Goal: Task Accomplishment & Management: Manage account settings

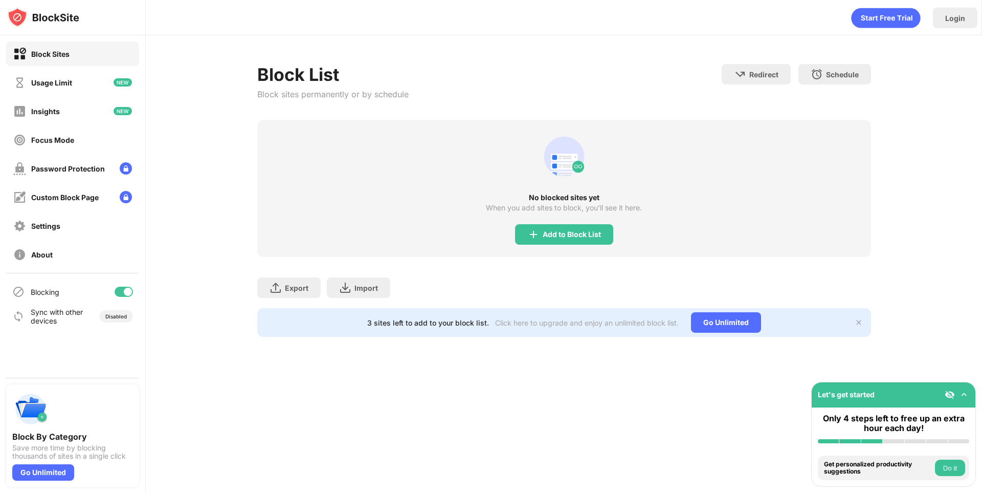
click at [615, 101] on div "Block List Block sites permanently or by schedule Redirect Choose a site to be …" at bounding box center [564, 92] width 614 height 56
click at [588, 237] on div "Add to Block List" at bounding box center [572, 234] width 58 height 8
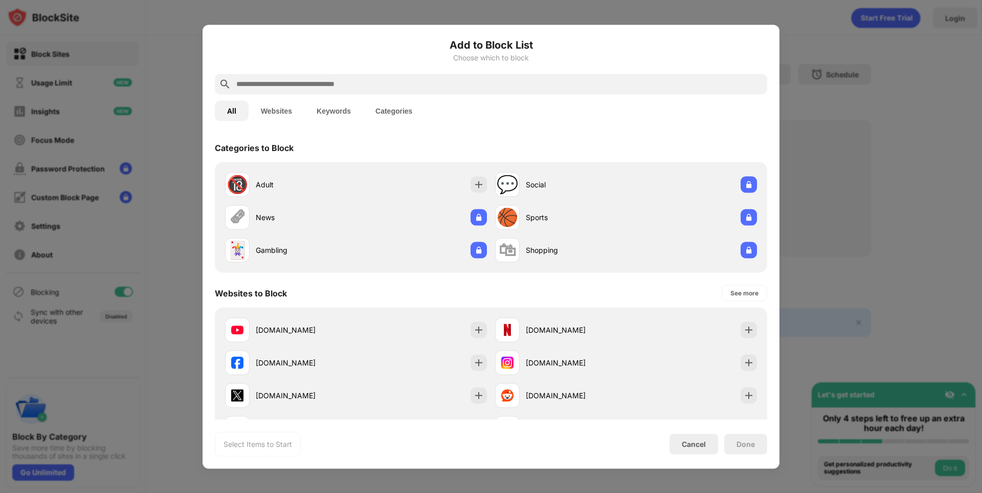
click at [430, 87] on input "text" at bounding box center [499, 84] width 528 height 12
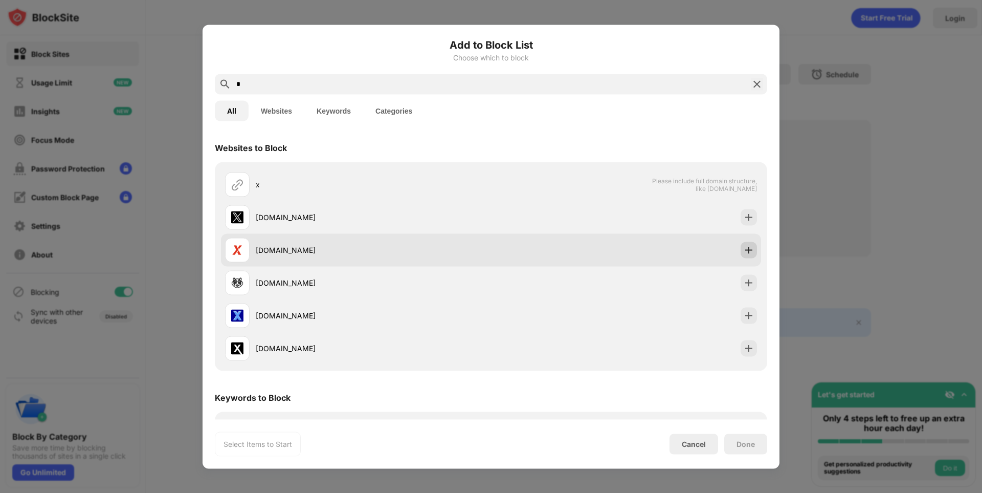
type input "*"
click at [744, 248] on img at bounding box center [749, 249] width 10 height 10
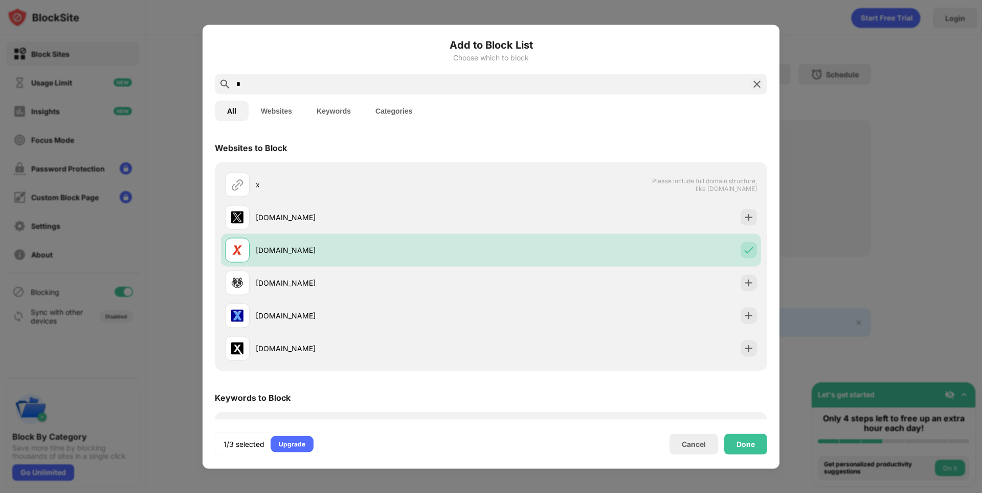
click at [432, 75] on div "*" at bounding box center [491, 84] width 552 height 20
click at [421, 81] on input "*" at bounding box center [490, 84] width 511 height 12
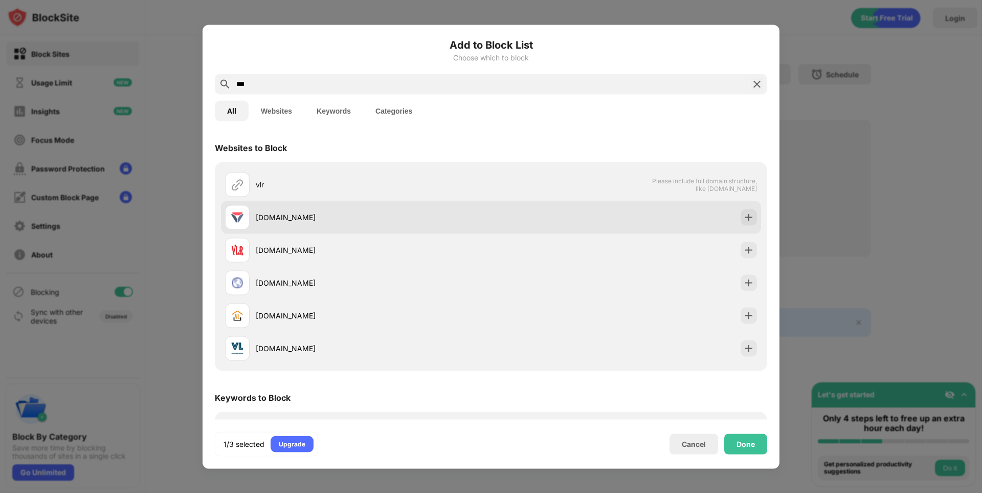
type input "***"
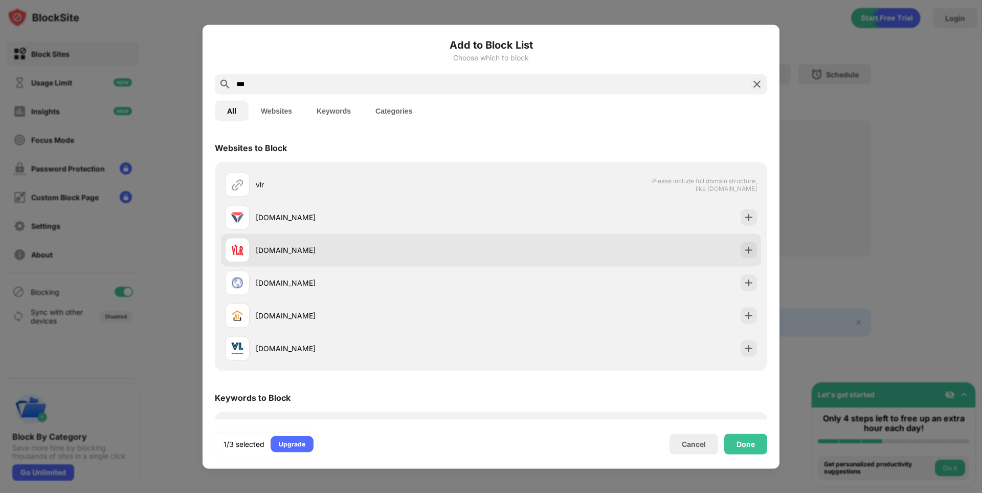
drag, startPoint x: 283, startPoint y: 212, endPoint x: 385, endPoint y: 234, distance: 103.5
click at [284, 212] on div "[DOMAIN_NAME]" at bounding box center [373, 217] width 235 height 11
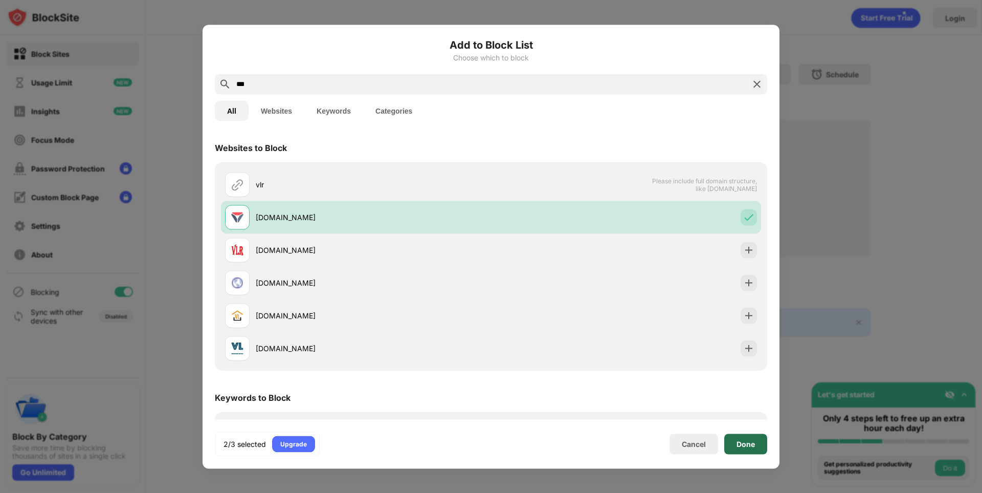
click at [752, 441] on div "Done" at bounding box center [745, 443] width 18 height 8
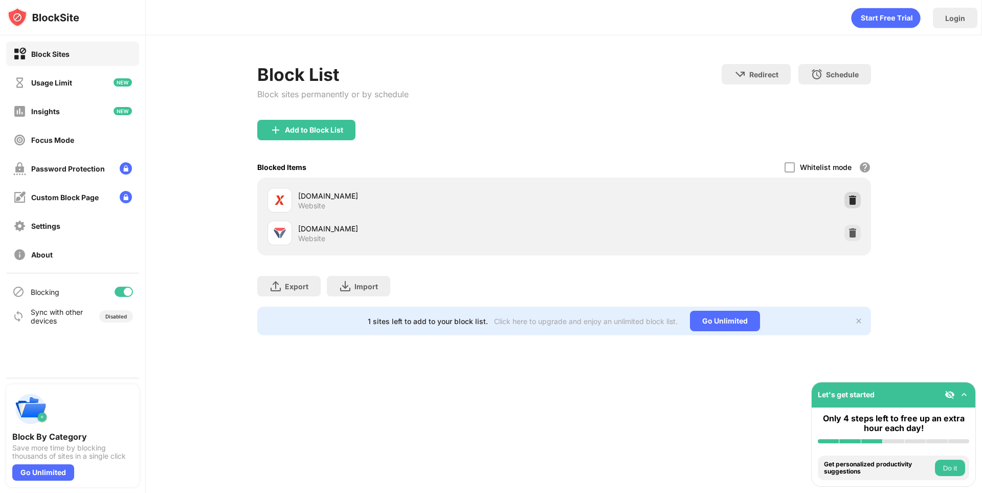
click at [853, 197] on img at bounding box center [852, 200] width 10 height 10
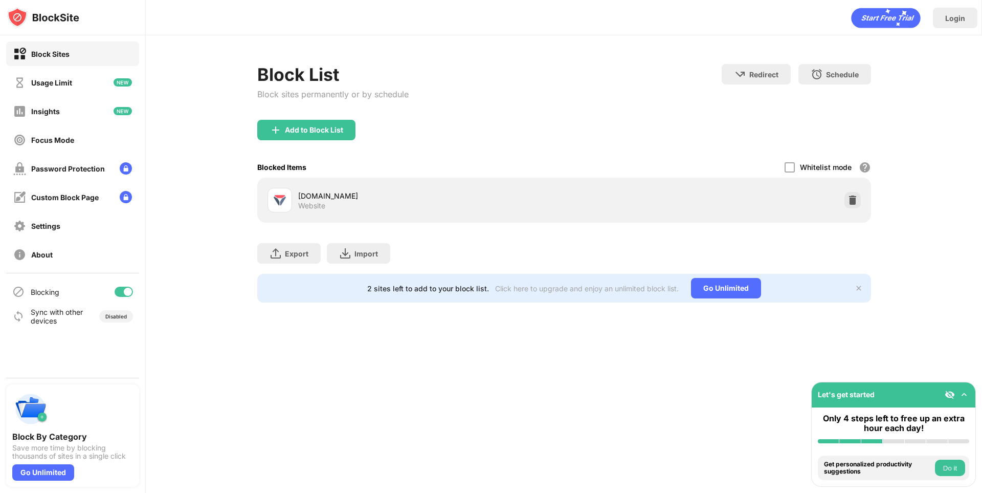
click at [300, 129] on div "Add to Block List" at bounding box center [314, 130] width 58 height 8
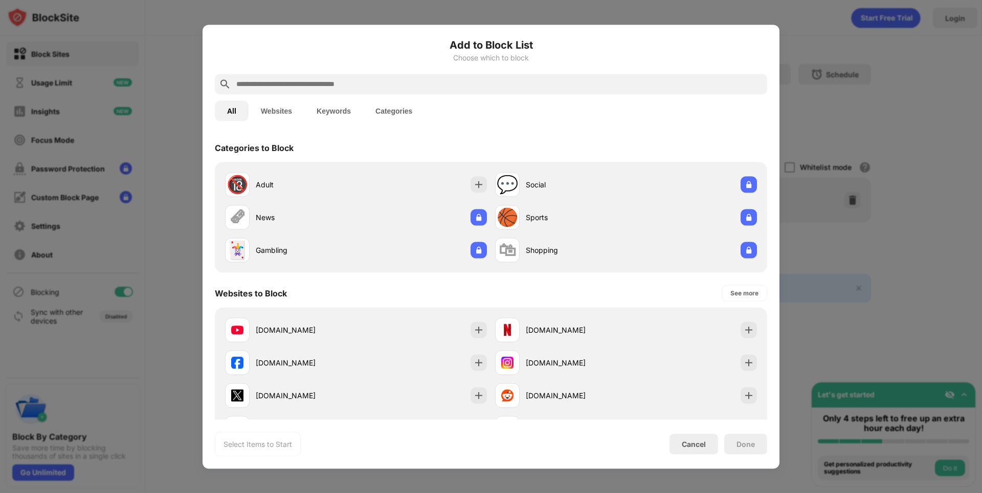
click at [334, 86] on input "text" at bounding box center [499, 84] width 528 height 12
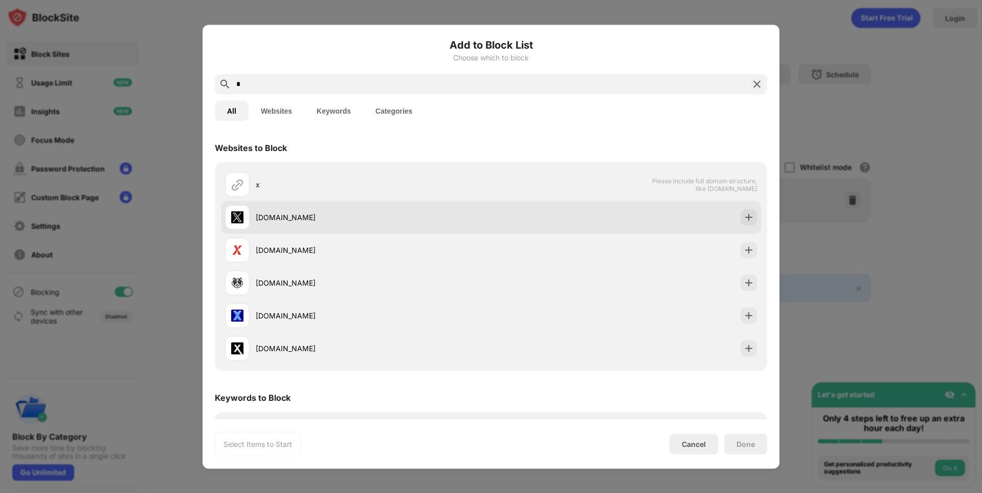
type input "*"
click at [242, 212] on img at bounding box center [237, 217] width 12 height 12
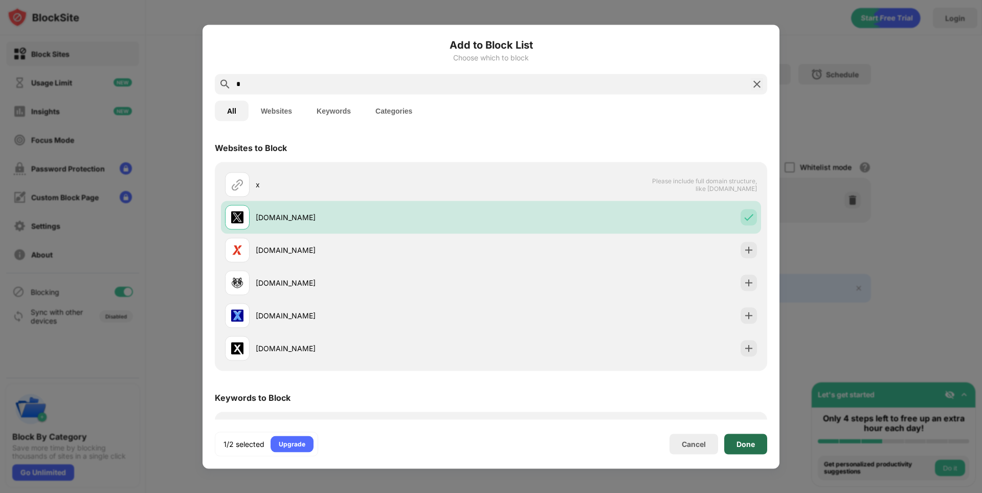
click at [734, 441] on div "Done" at bounding box center [745, 443] width 43 height 20
